Goal: Information Seeking & Learning: Learn about a topic

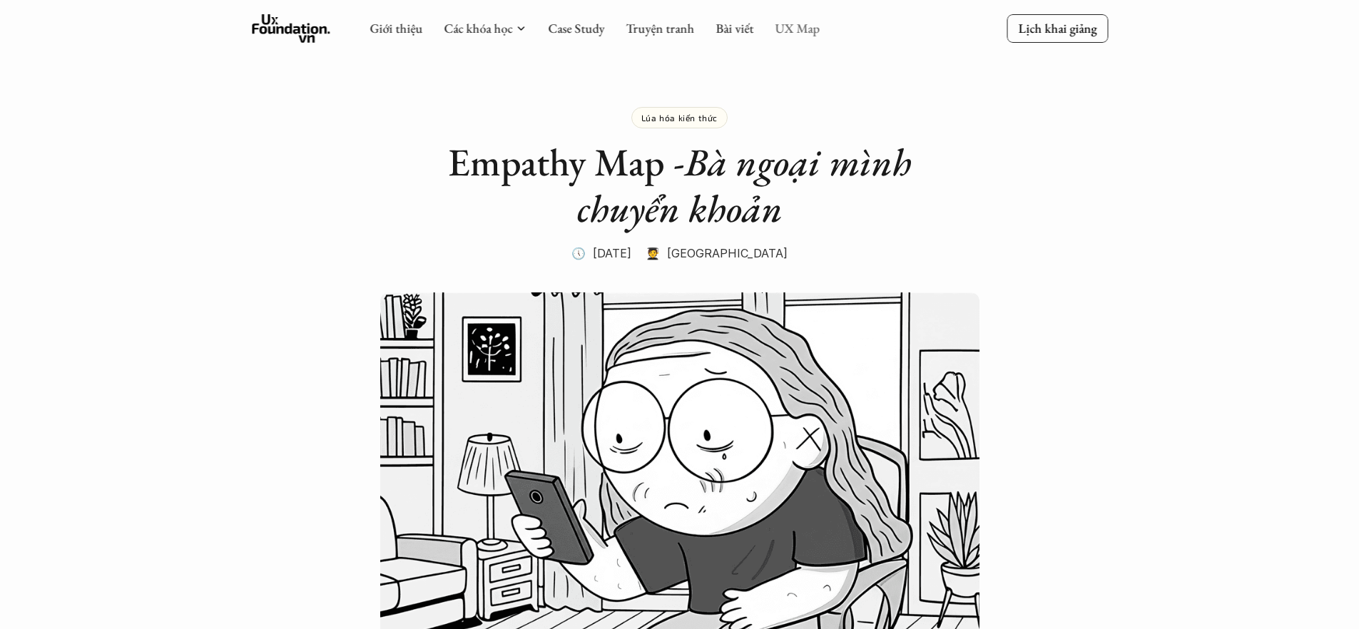
click at [809, 32] on link "UX Map" at bounding box center [797, 28] width 45 height 16
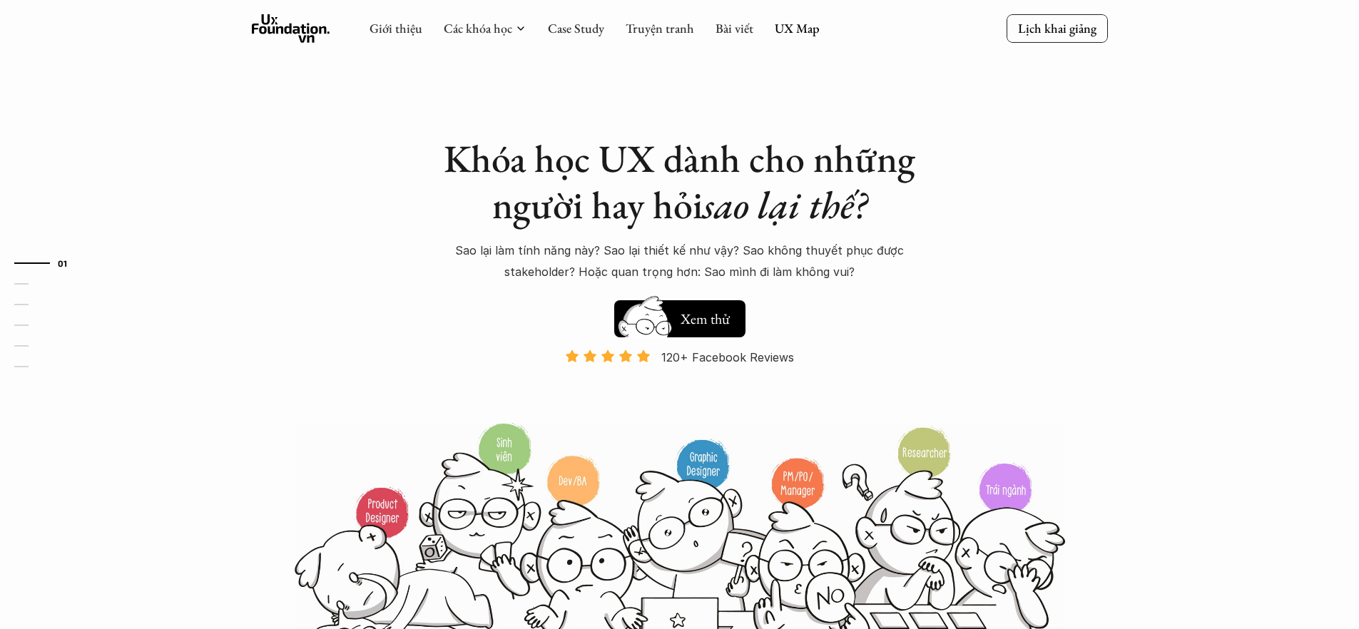
click at [729, 110] on div "Khóa học UX dành cho những người hay hỏi sao lại thế? Sao lại làm tính năng này…" at bounding box center [680, 326] width 856 height 653
click at [792, 32] on link "UX Map" at bounding box center [797, 28] width 45 height 16
click at [725, 31] on link "Bài viết" at bounding box center [734, 28] width 38 height 16
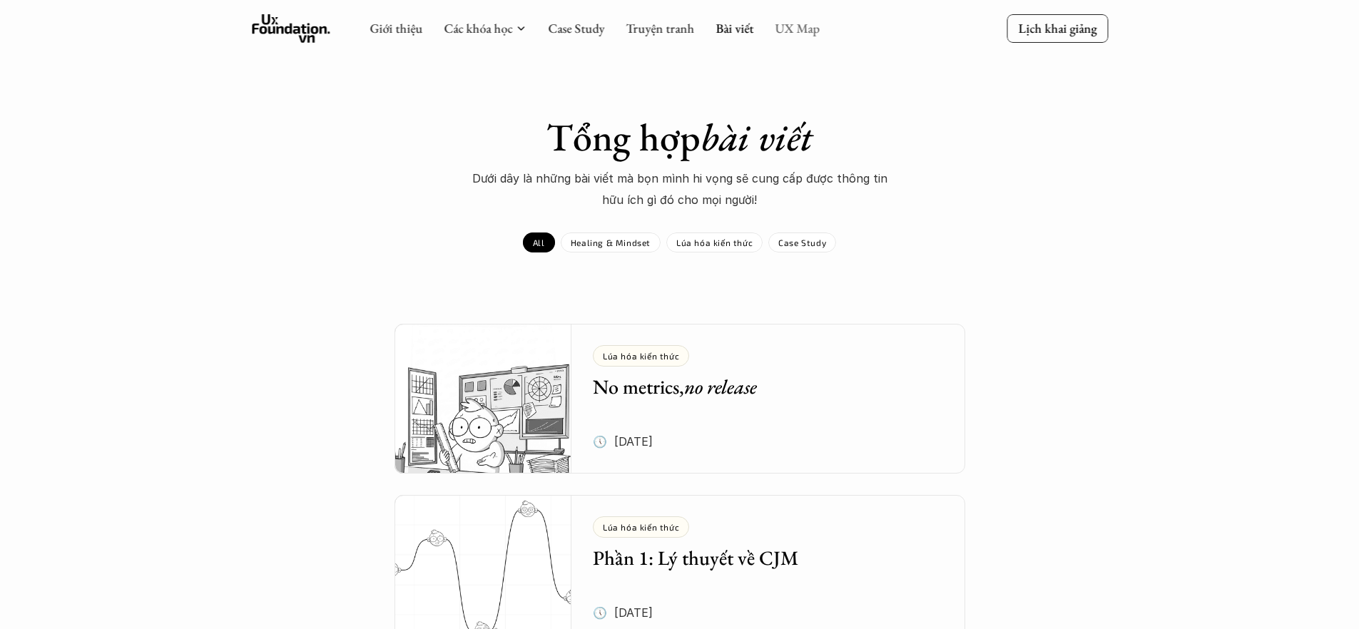
click at [792, 29] on link "UX Map" at bounding box center [797, 28] width 45 height 16
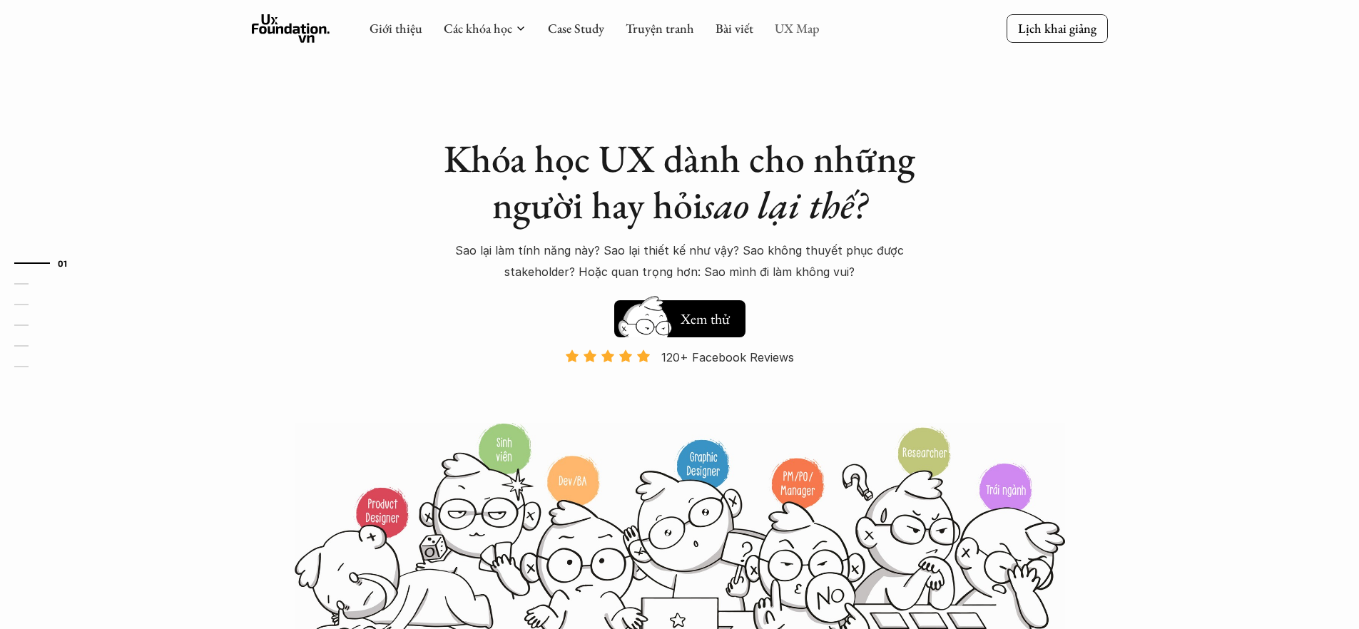
click at [797, 27] on link "UX Map" at bounding box center [797, 28] width 45 height 16
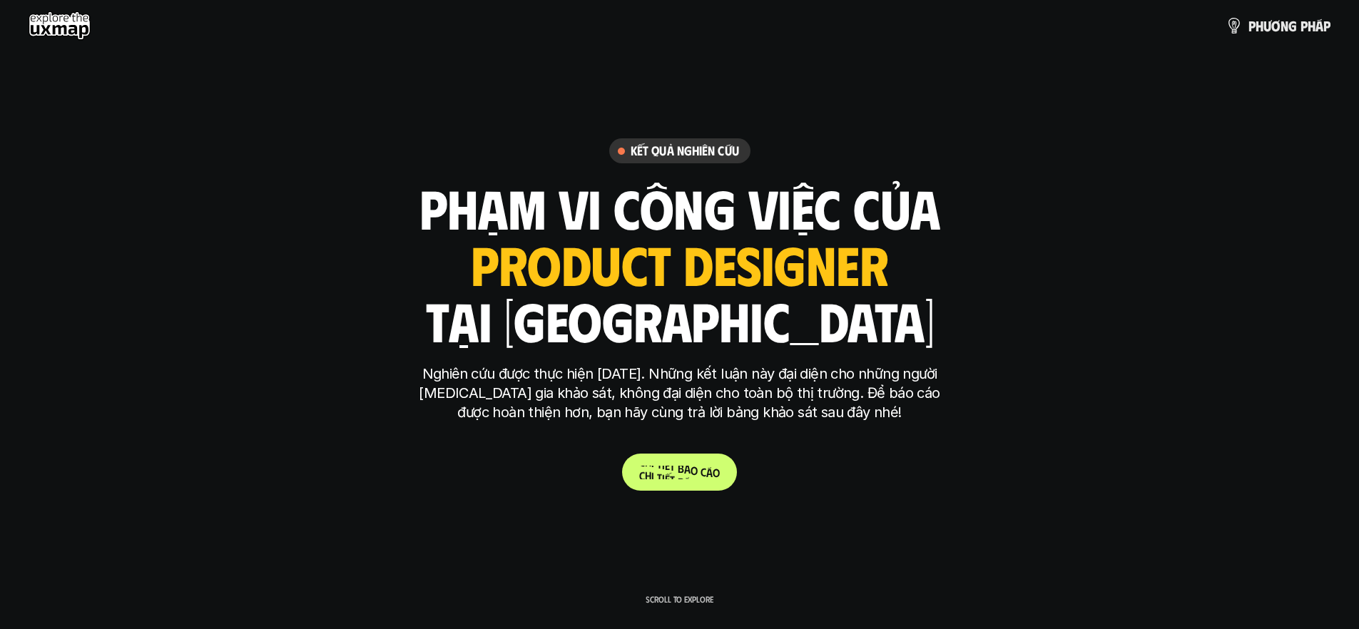
click at [703, 465] on span "c" at bounding box center [703, 472] width 6 height 14
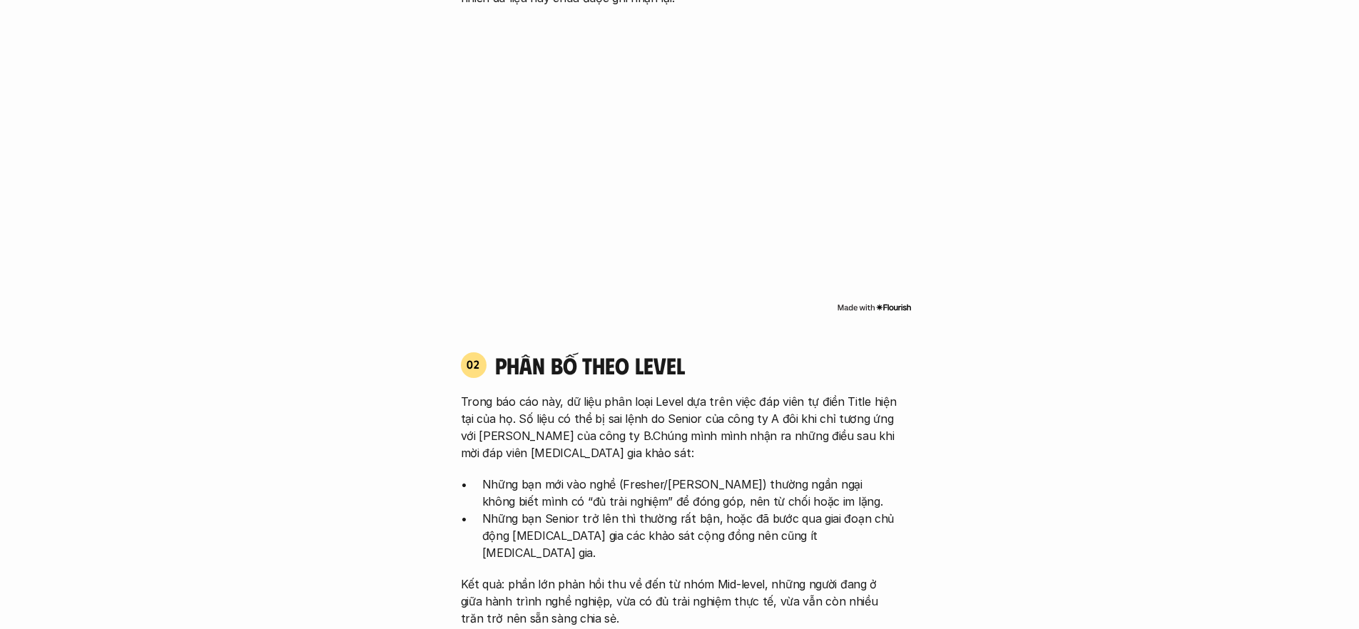
scroll to position [1341, 0]
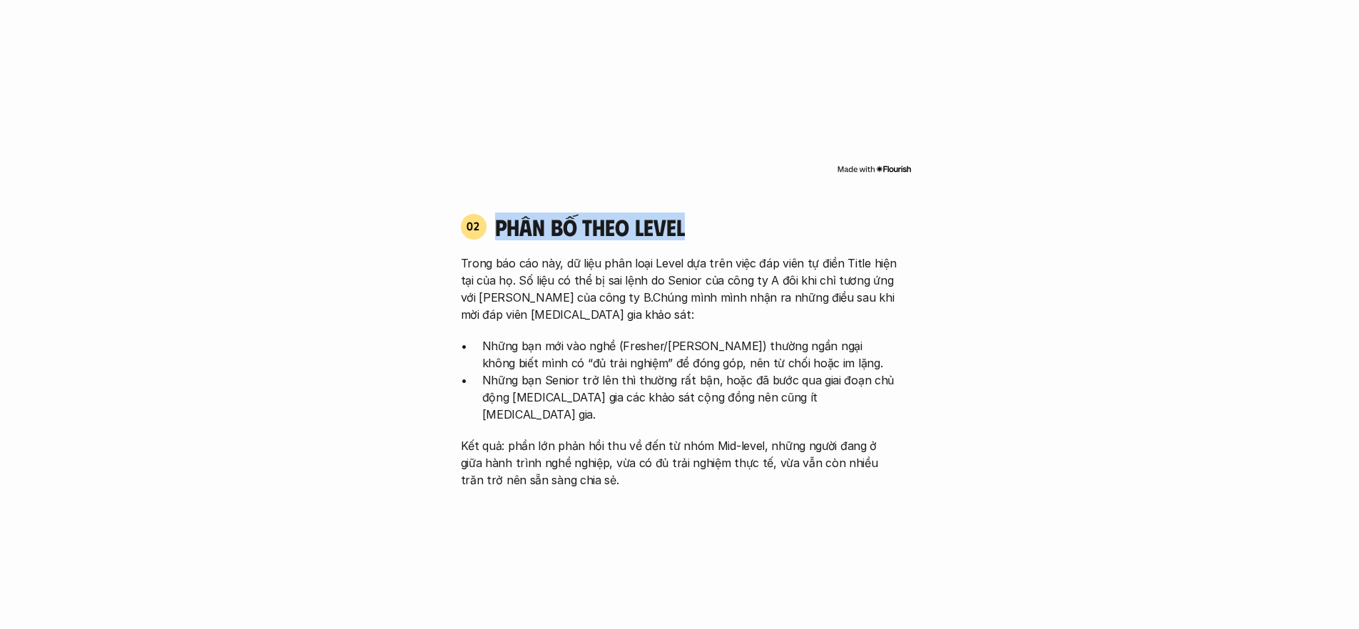
drag, startPoint x: 494, startPoint y: 210, endPoint x: 684, endPoint y: 217, distance: 190.5
click at [684, 217] on div "02 phân bố theo Level" at bounding box center [680, 227] width 438 height 28
click at [639, 223] on h4 "phân bố theo Level" at bounding box center [697, 226] width 404 height 27
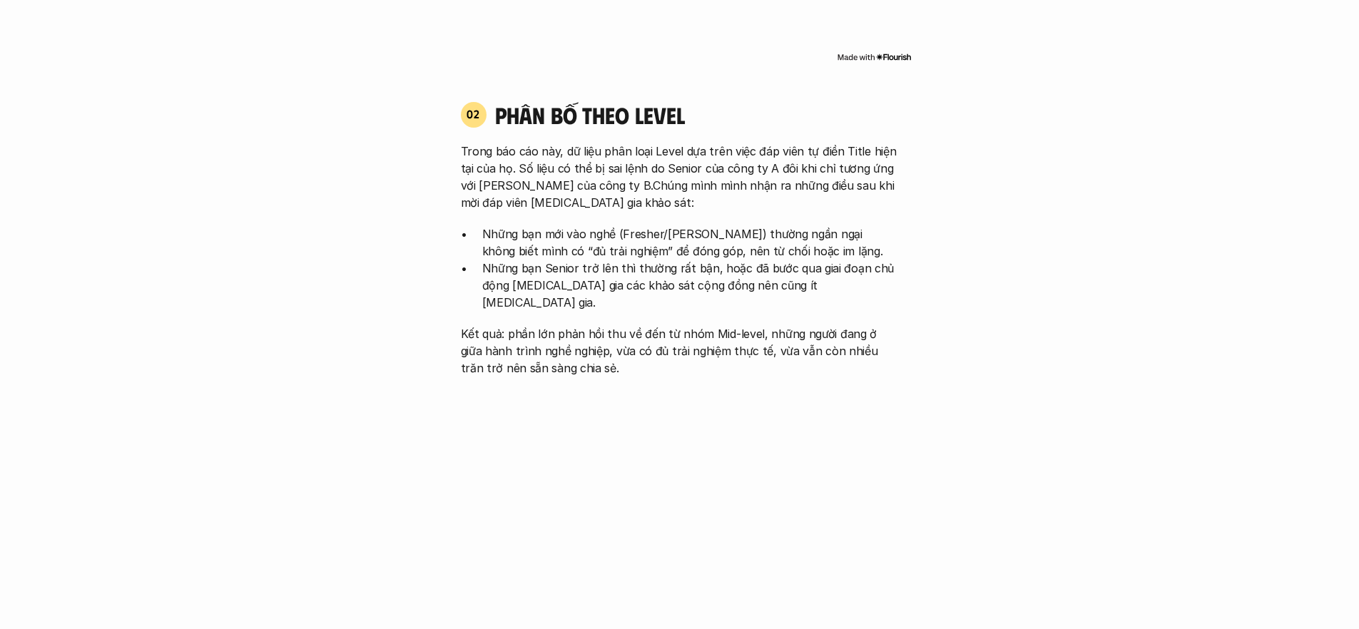
scroll to position [1456, 0]
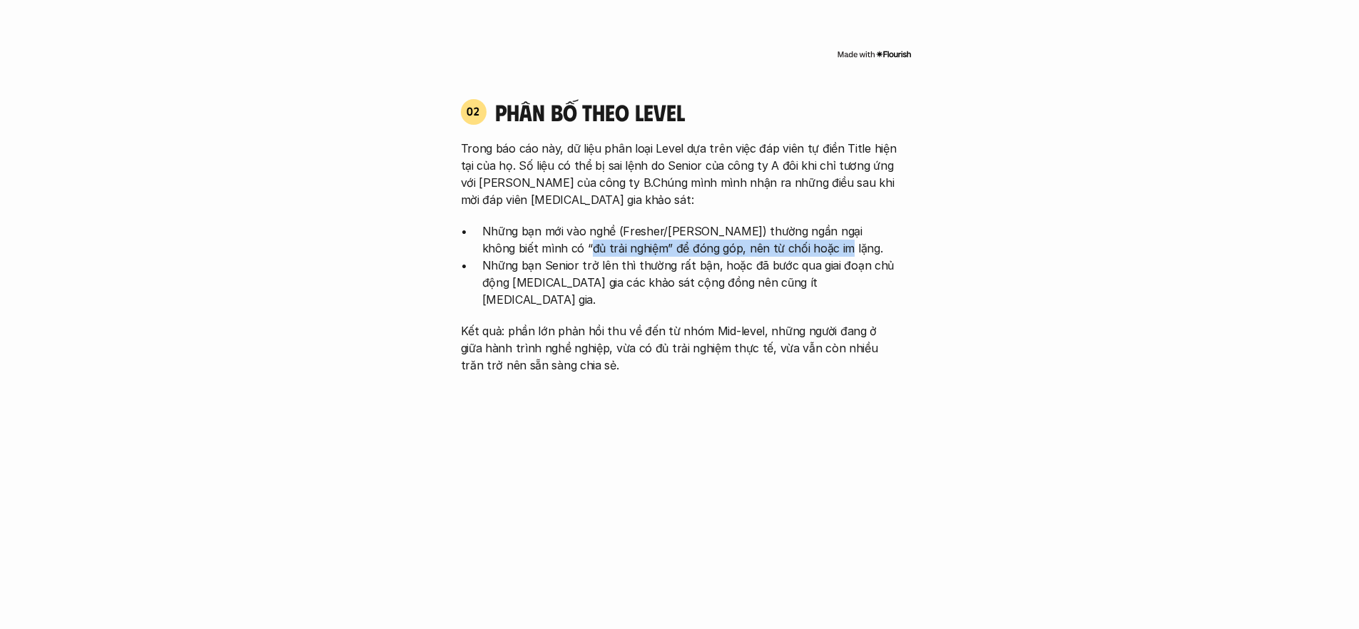
drag, startPoint x: 519, startPoint y: 231, endPoint x: 784, endPoint y: 237, distance: 265.4
click at [784, 237] on p "Những bạn mới vào nghề (Fresher/[PERSON_NAME]) thường ngần ngại không biết mình…" at bounding box center [690, 240] width 416 height 34
click at [690, 235] on p "Những bạn mới vào nghề (Fresher/[PERSON_NAME]) thường ngần ngại không biết mình…" at bounding box center [690, 240] width 416 height 34
drag, startPoint x: 496, startPoint y: 228, endPoint x: 782, endPoint y: 232, distance: 285.3
click at [797, 230] on p "Những bạn mới vào nghề (Fresher/[PERSON_NAME]) thường ngần ngại không biết mình…" at bounding box center [690, 240] width 416 height 34
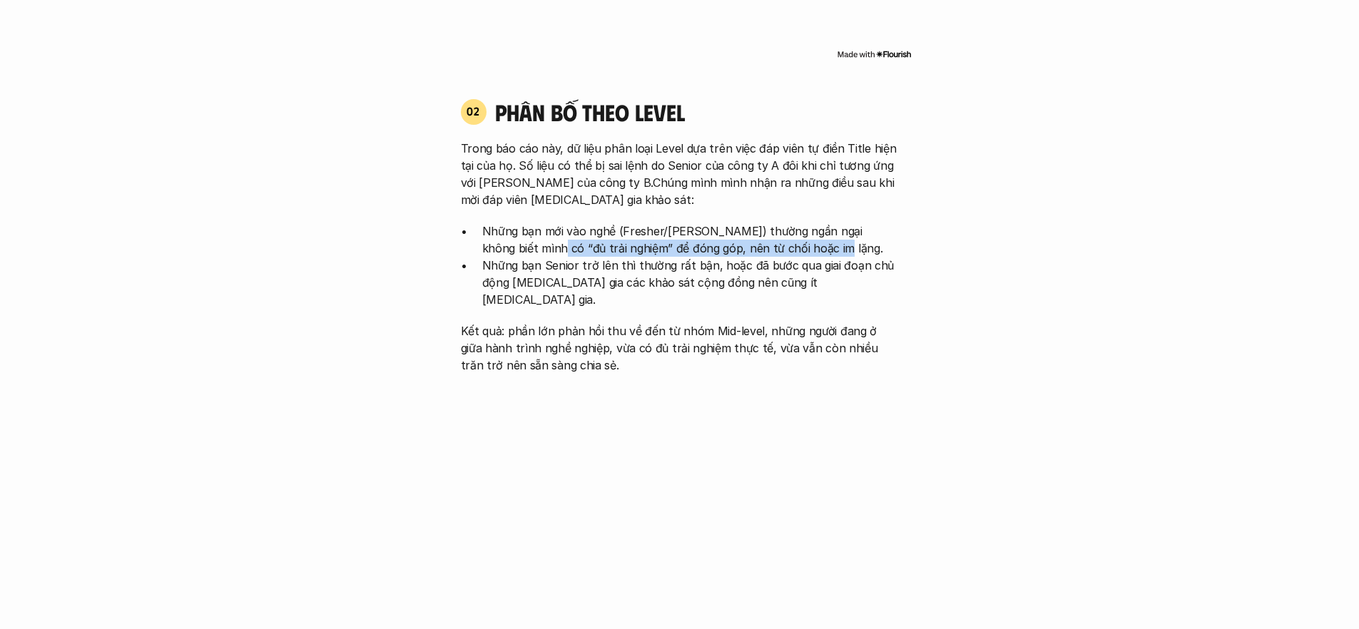
click at [631, 235] on p "Những bạn mới vào nghề (Fresher/[PERSON_NAME]) thường ngần ngại không biết mình…" at bounding box center [690, 240] width 416 height 34
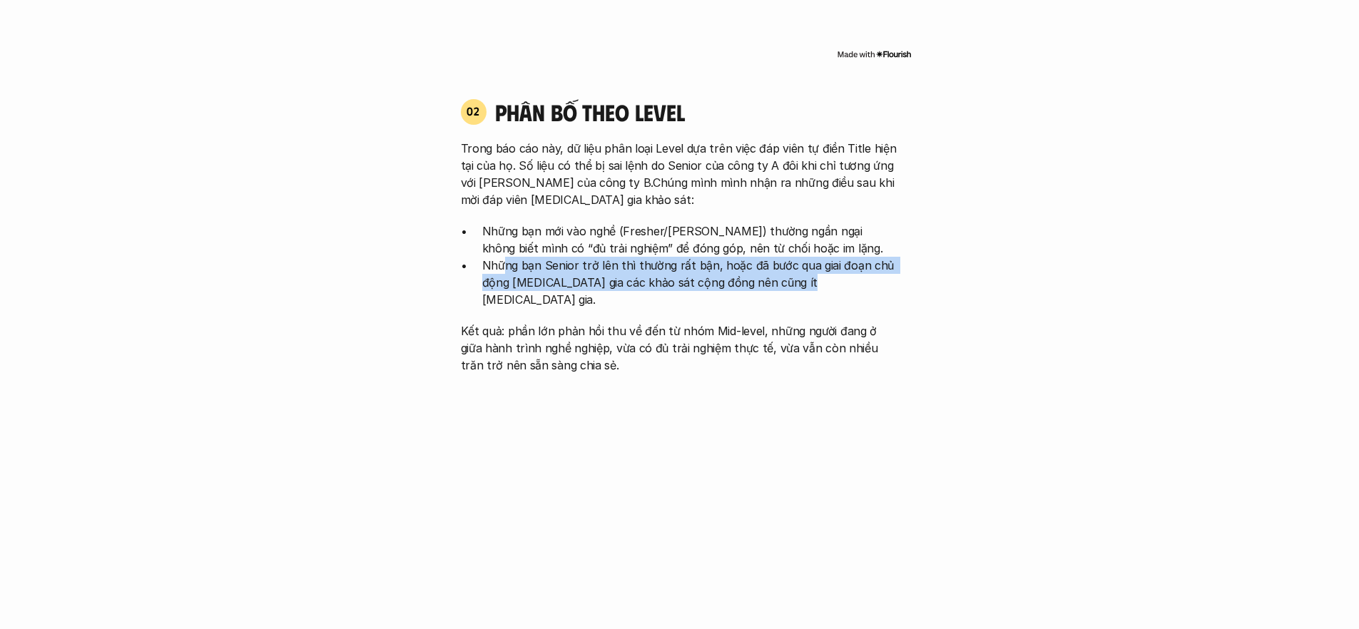
drag, startPoint x: 508, startPoint y: 243, endPoint x: 876, endPoint y: 268, distance: 368.8
click at [876, 268] on p "Những bạn Senior trở lên thì thường rất bận, hoặc đã bước qua giai đoạn chủ độn…" at bounding box center [690, 282] width 416 height 51
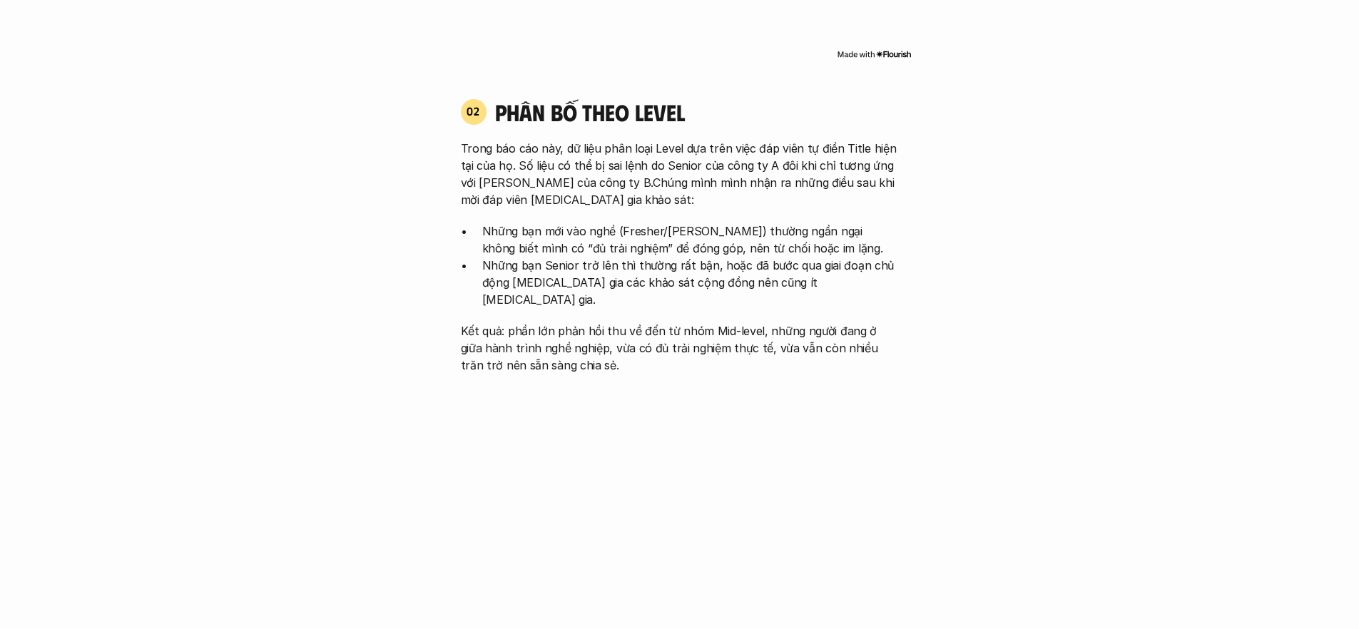
click at [777, 278] on div "Trong báo cáo này, dữ liệu phân loại Level dựa trên việc đáp viên tự điền Title…" at bounding box center [680, 257] width 438 height 234
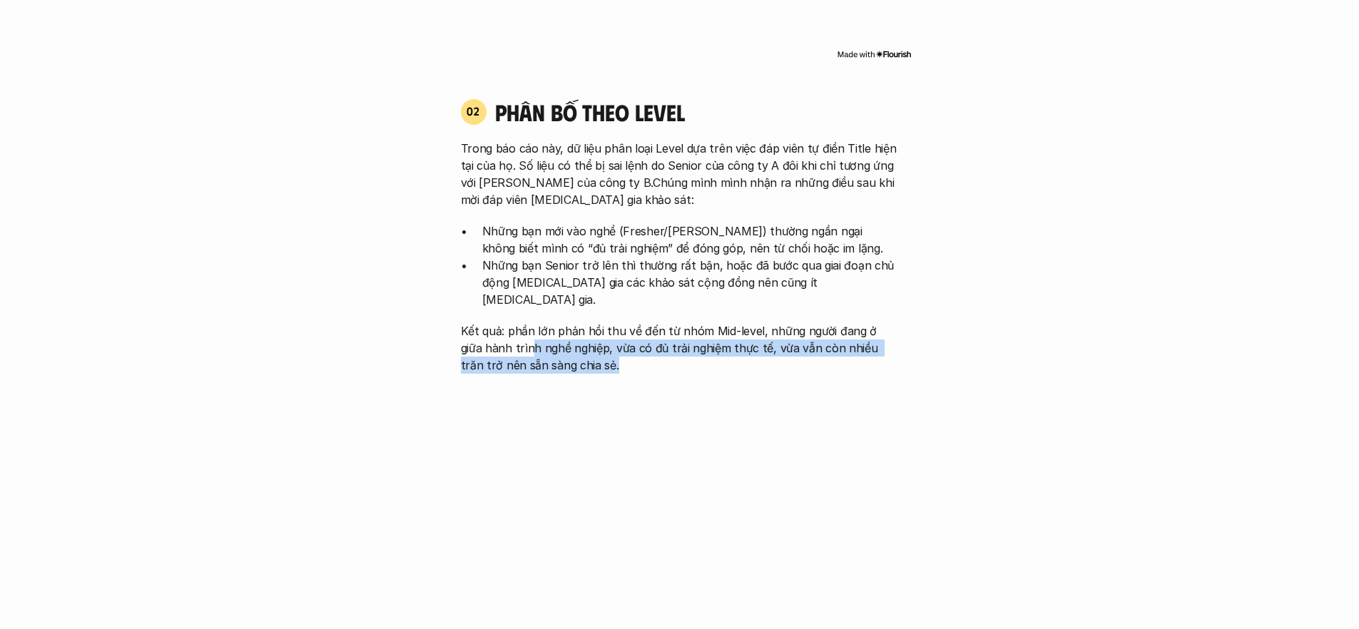
drag, startPoint x: 506, startPoint y: 317, endPoint x: 821, endPoint y: 335, distance: 315.8
click at [860, 332] on p "Kết quả: phần lớn phản hồi thu về đến từ nhóm Mid-level, những người đang ở giữ…" at bounding box center [680, 347] width 438 height 51
click at [751, 334] on p "Kết quả: phần lớn phản hồi thu về đến từ nhóm Mid-level, những người đang ở giữ…" at bounding box center [680, 347] width 438 height 51
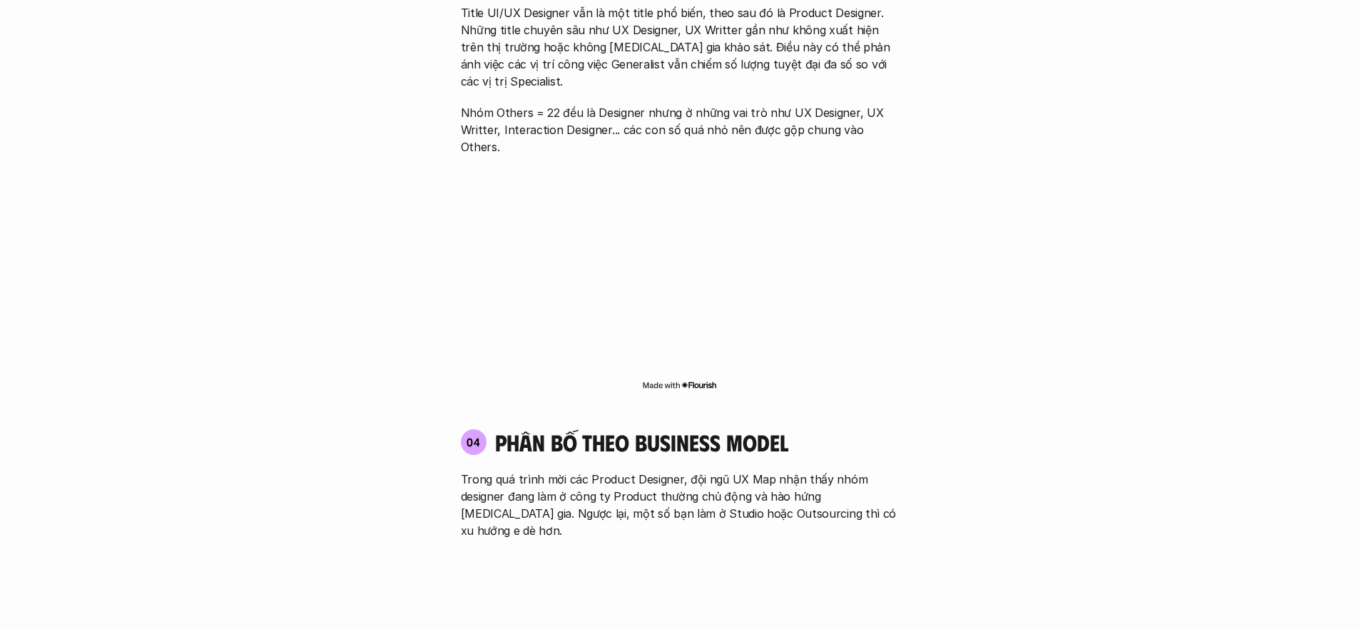
scroll to position [2508, 0]
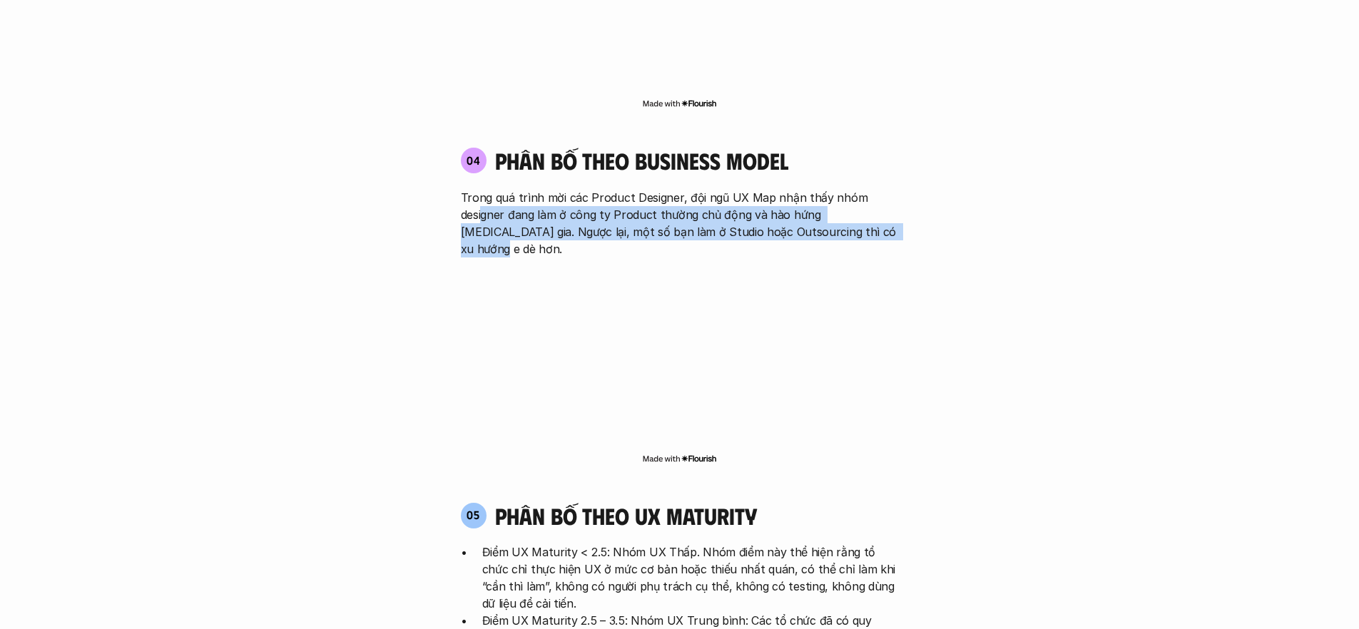
drag, startPoint x: 483, startPoint y: 141, endPoint x: 834, endPoint y: 173, distance: 352.3
click at [834, 173] on div "04 phân bố theo business model Trong quá trình mời các Product Designer, đội ng…" at bounding box center [680, 306] width 464 height 347
click at [752, 189] on p "Trong quá trình mời các Product Designer, đội ngũ UX Map nhận thấy nhóm designe…" at bounding box center [680, 223] width 438 height 68
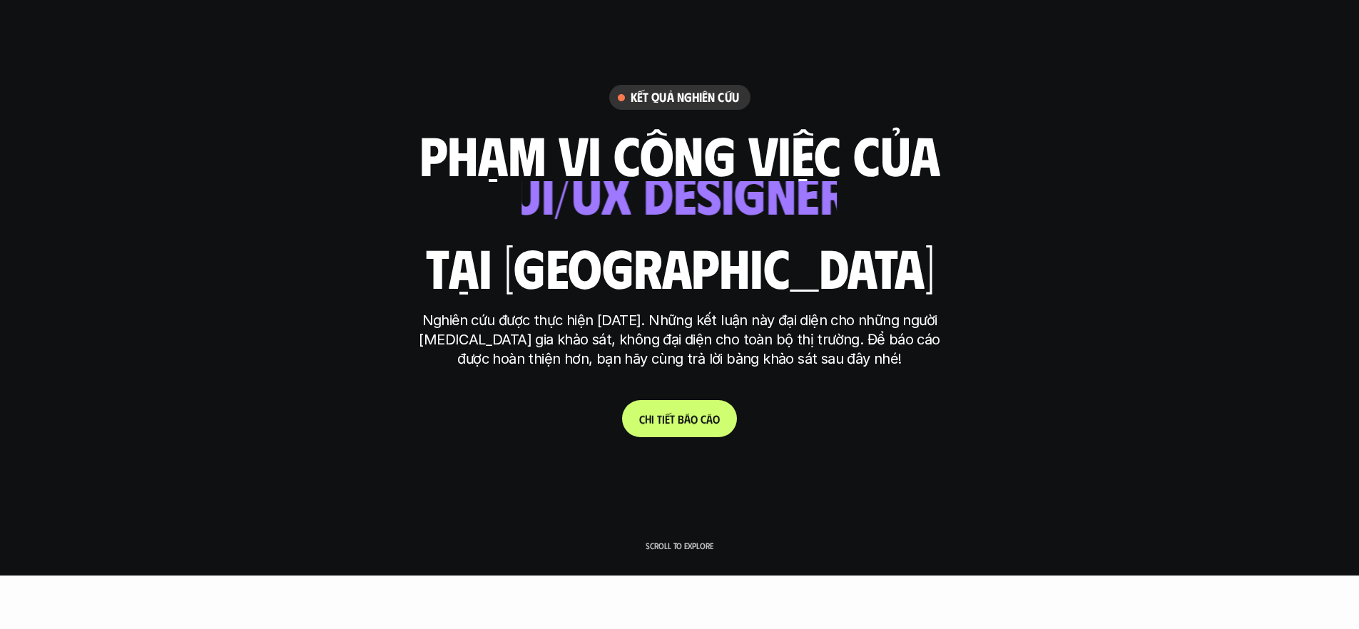
scroll to position [0, 0]
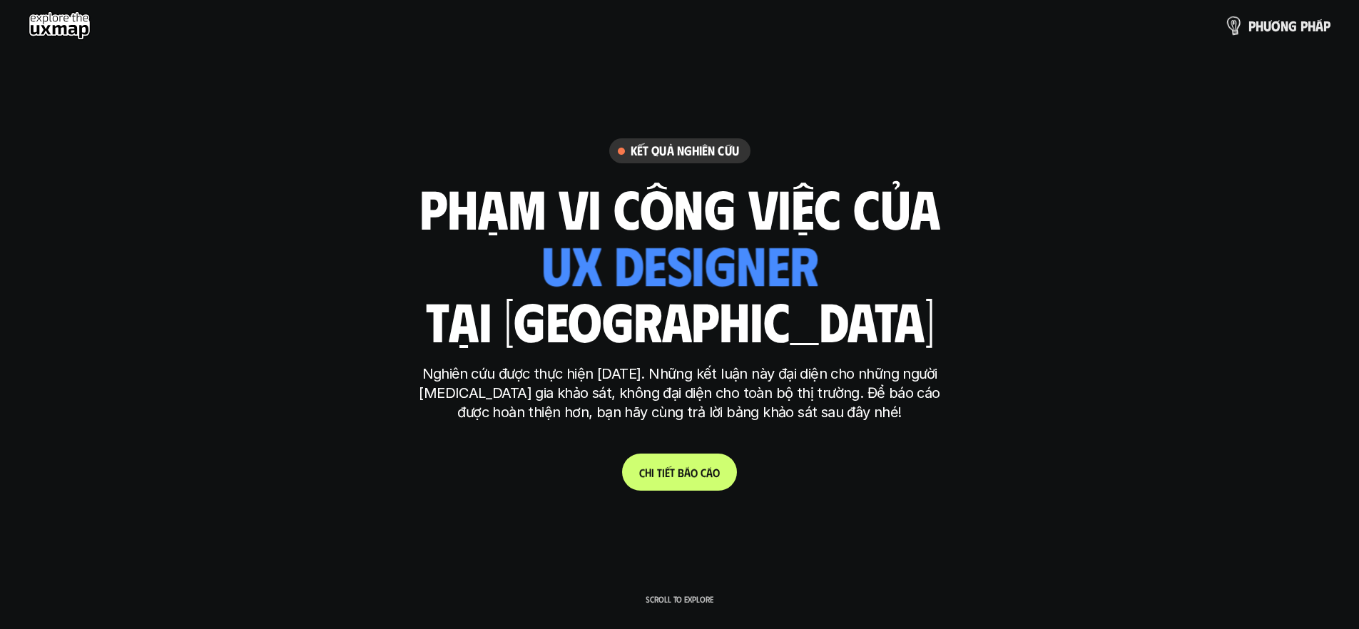
click at [1282, 19] on p "p h ư ơ n g p h á p" at bounding box center [1289, 26] width 82 height 16
